Goal: Task Accomplishment & Management: Use online tool/utility

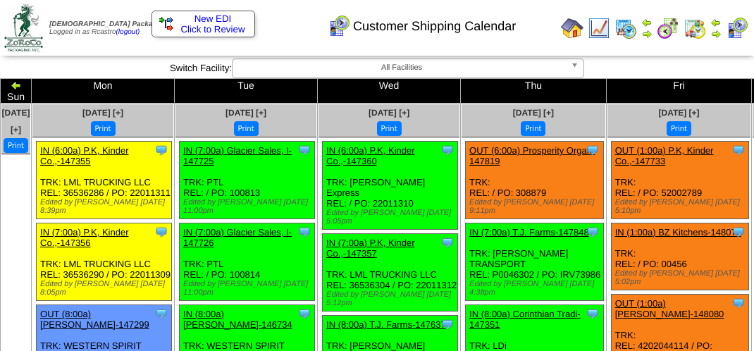
scroll to position [298, 0]
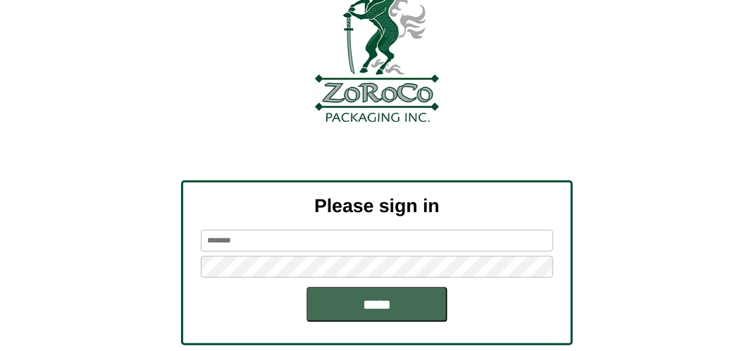
scroll to position [159, 0]
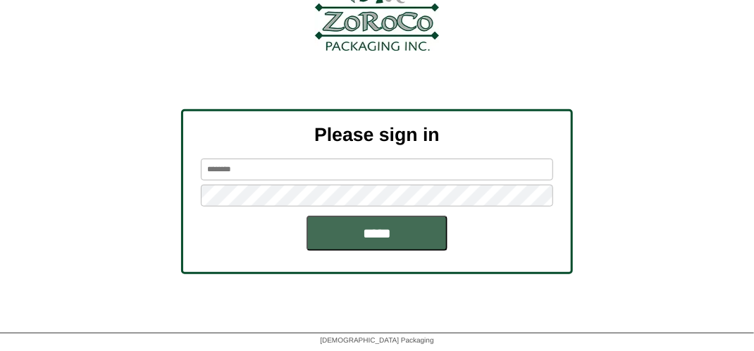
type input "*******"
click at [357, 236] on input "*****" at bounding box center [376, 233] width 141 height 35
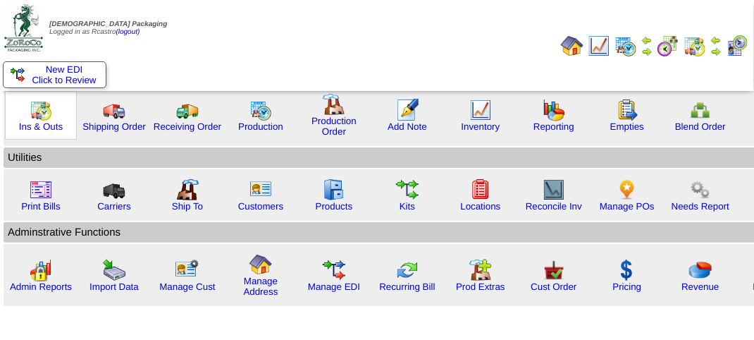
click at [44, 114] on img at bounding box center [41, 110] width 23 height 23
click at [44, 113] on img at bounding box center [41, 110] width 23 height 23
click at [42, 115] on img at bounding box center [41, 110] width 23 height 23
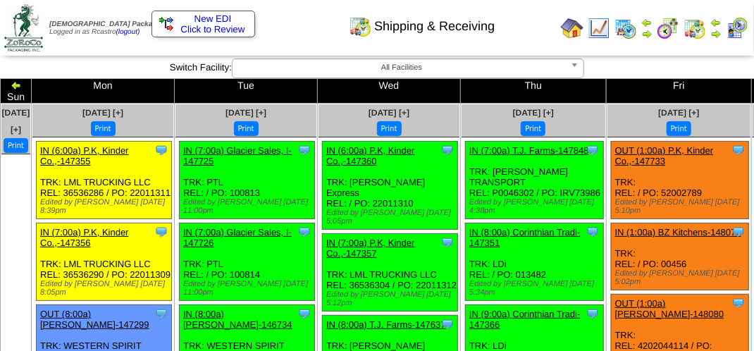
click at [279, 35] on div "Shipping & Receiving" at bounding box center [374, 21] width 430 height 39
click at [304, 23] on div "Shipping & Receiving" at bounding box center [374, 21] width 430 height 39
click at [307, 25] on div "Shipping & Receiving" at bounding box center [374, 21] width 430 height 39
click at [303, 24] on div "Shipping & Receiving" at bounding box center [374, 21] width 430 height 39
click at [512, 32] on div "Shipping & Receiving" at bounding box center [374, 21] width 430 height 39
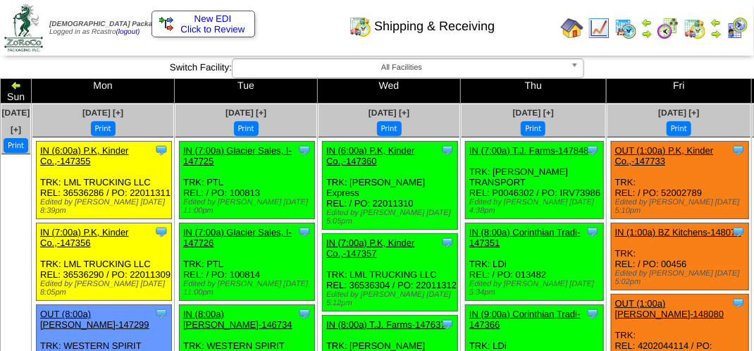
click at [414, 174] on div "Clone Item IN (6:00a) P.K, Kinder Co.,-147360 P.K, Kinder Co., Inc. ScheduleID:…" at bounding box center [390, 186] width 135 height 88
click at [413, 174] on div "Clone Item IN (6:00a) P.K, Kinder Co.,-147360 P.K, Kinder Co., Inc. ScheduleID:…" at bounding box center [390, 186] width 135 height 88
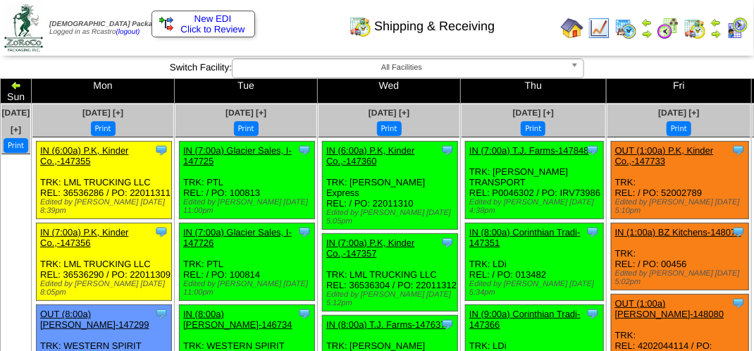
click at [413, 174] on div "Clone Item IN (6:00a) P.K, Kinder Co.,-147360 P.K, Kinder Co., Inc. ScheduleID:…" at bounding box center [390, 186] width 135 height 88
drag, startPoint x: 413, startPoint y: 174, endPoint x: 325, endPoint y: 26, distance: 171.8
click at [325, 26] on div "Shipping & Receiving" at bounding box center [374, 21] width 430 height 39
click at [535, 44] on td "Print All" at bounding box center [378, 27] width 354 height 53
click at [512, 163] on div "Clone Item IN (7:00a) T.J. Farms-147848 T.J. Farms ScheduleID: 147848 1800 CS: …" at bounding box center [534, 180] width 137 height 77
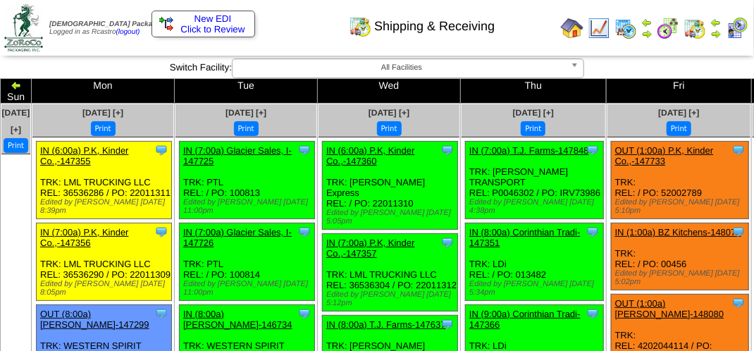
click at [512, 163] on div "Clone Item IN (7:00a) T.J. Farms-147848 T.J. Farms ScheduleID: 147848 1800 CS: …" at bounding box center [534, 180] width 137 height 77
drag, startPoint x: 511, startPoint y: 163, endPoint x: 503, endPoint y: 156, distance: 11.0
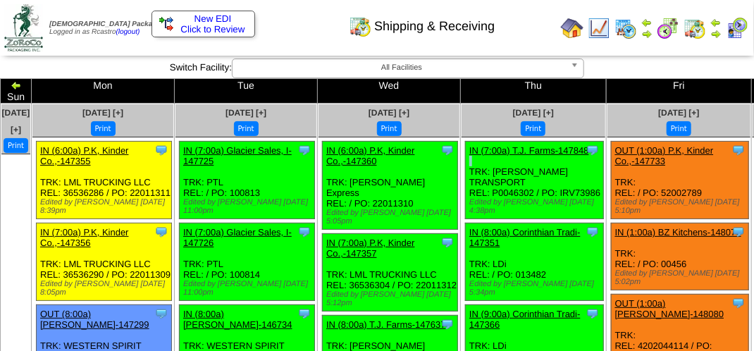
click at [511, 163] on div "Clone Item IN (7:00a) T.J. Farms-147848 T.J. Farms ScheduleID: 147848 1800 CS: …" at bounding box center [534, 180] width 137 height 77
click at [318, 36] on div "Shipping & Receiving" at bounding box center [374, 21] width 430 height 39
click at [314, 36] on div "Shipping & Receiving" at bounding box center [374, 21] width 430 height 39
click at [313, 36] on div "Shipping & Receiving" at bounding box center [374, 21] width 430 height 39
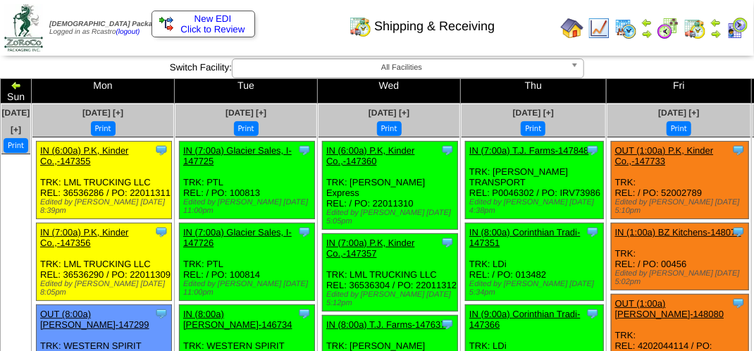
click at [313, 35] on div "Shipping & Receiving" at bounding box center [374, 21] width 430 height 39
click at [310, 35] on div "Shipping & Receiving" at bounding box center [374, 21] width 430 height 39
click at [302, 24] on div "Shipping & Receiving" at bounding box center [374, 21] width 430 height 39
click at [324, 15] on div "Shipping & Receiving" at bounding box center [374, 21] width 430 height 39
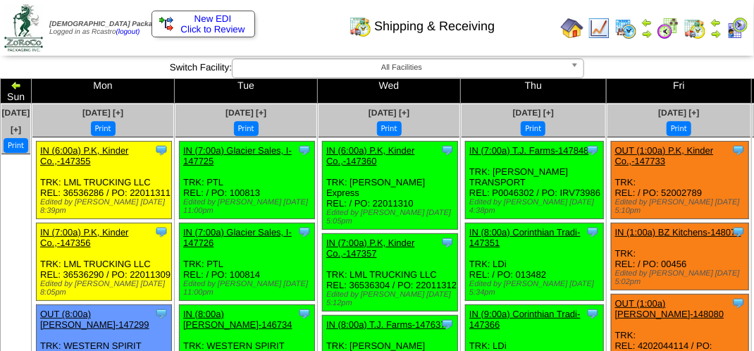
click at [304, 14] on div "Shipping & Receiving" at bounding box center [374, 21] width 430 height 39
click at [311, 29] on div "Shipping & Receiving" at bounding box center [374, 21] width 430 height 39
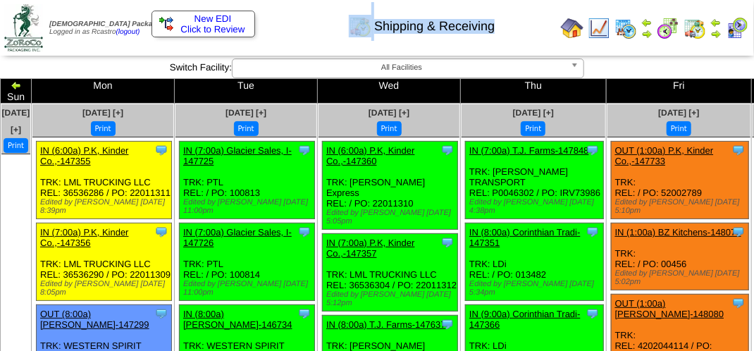
click at [311, 29] on div "Shipping & Receiving" at bounding box center [374, 21] width 430 height 39
click at [309, 30] on div "Shipping & Receiving" at bounding box center [374, 21] width 430 height 39
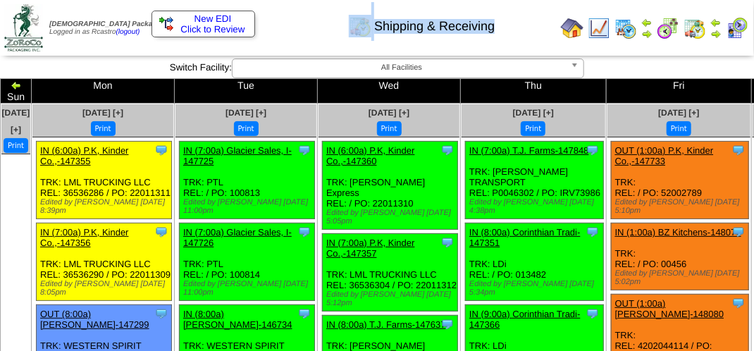
click at [306, 30] on div "Shipping & Receiving" at bounding box center [374, 21] width 430 height 39
click at [307, 22] on div "Shipping & Receiving" at bounding box center [374, 21] width 430 height 39
click at [307, 18] on div "Shipping & Receiving" at bounding box center [374, 21] width 430 height 39
click at [290, 30] on div "Shipping & Receiving" at bounding box center [374, 21] width 430 height 39
